Goal: Task Accomplishment & Management: Manage account settings

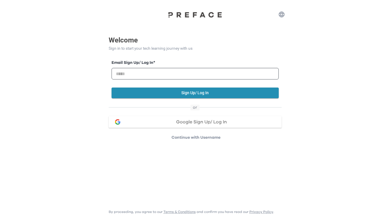
click at [180, 121] on span "Google Sign Up/ Log In" at bounding box center [201, 121] width 51 height 5
